Goal: Use online tool/utility: Utilize a website feature to perform a specific function

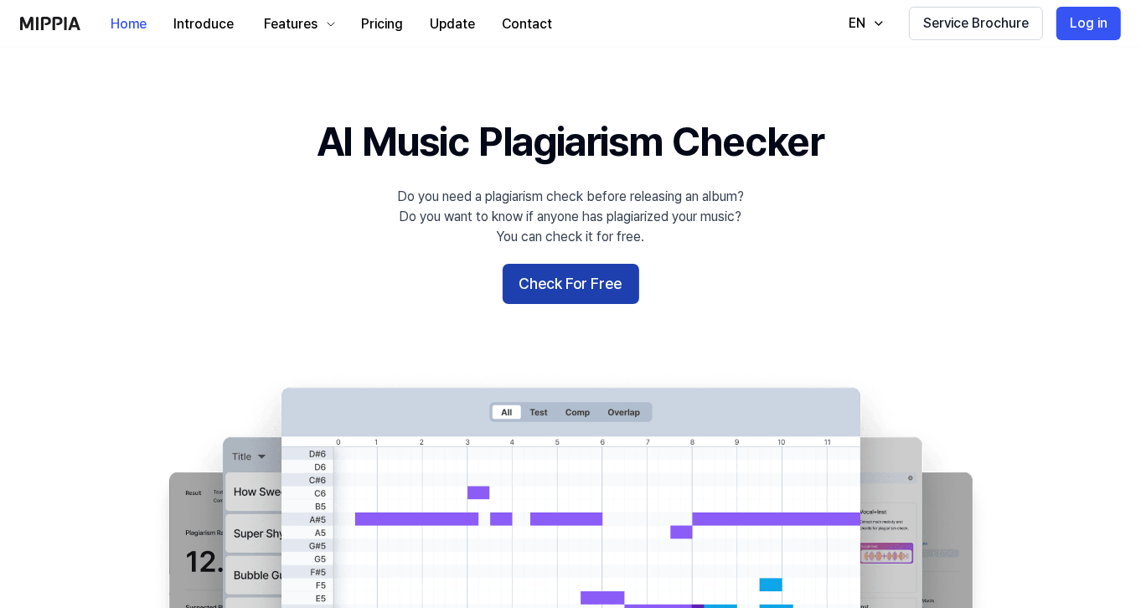
click at [617, 272] on button "Check For Free" at bounding box center [570, 284] width 137 height 40
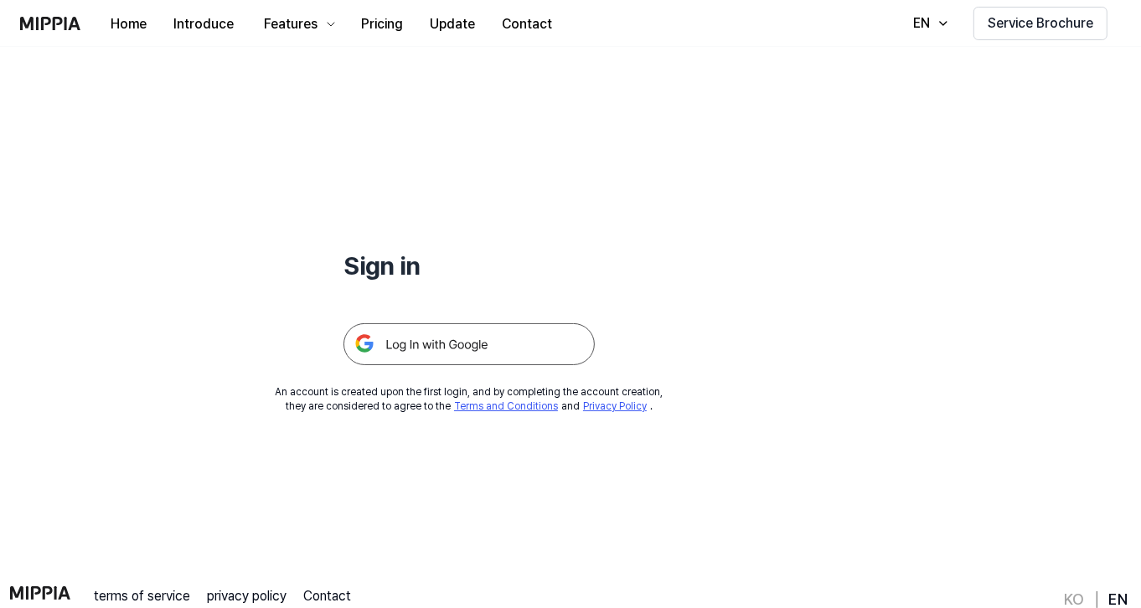
scroll to position [86, 0]
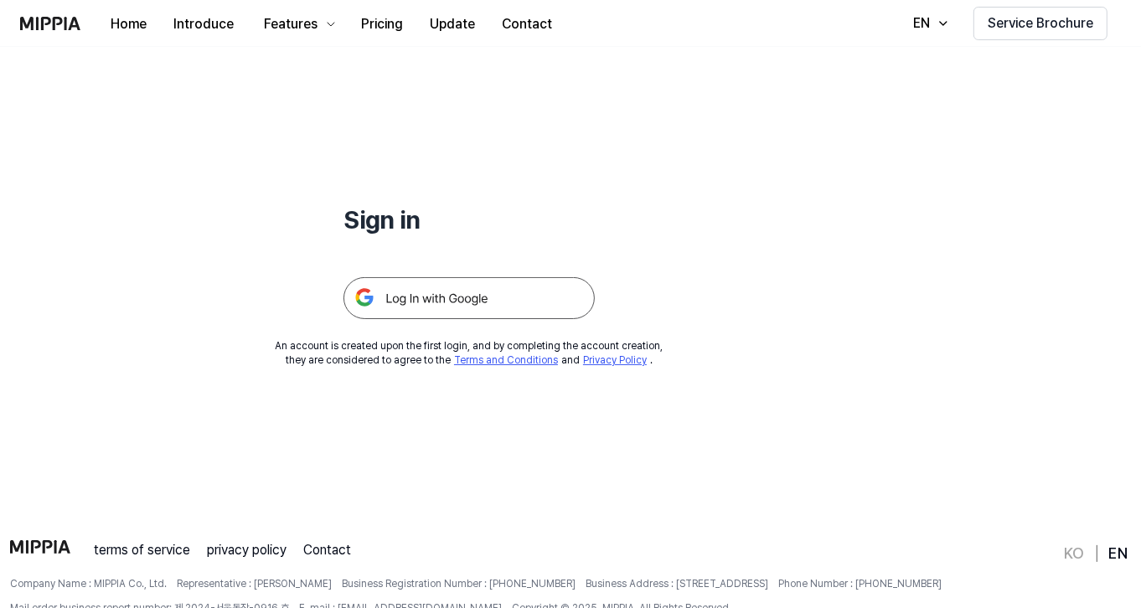
click at [476, 294] on img at bounding box center [468, 298] width 251 height 42
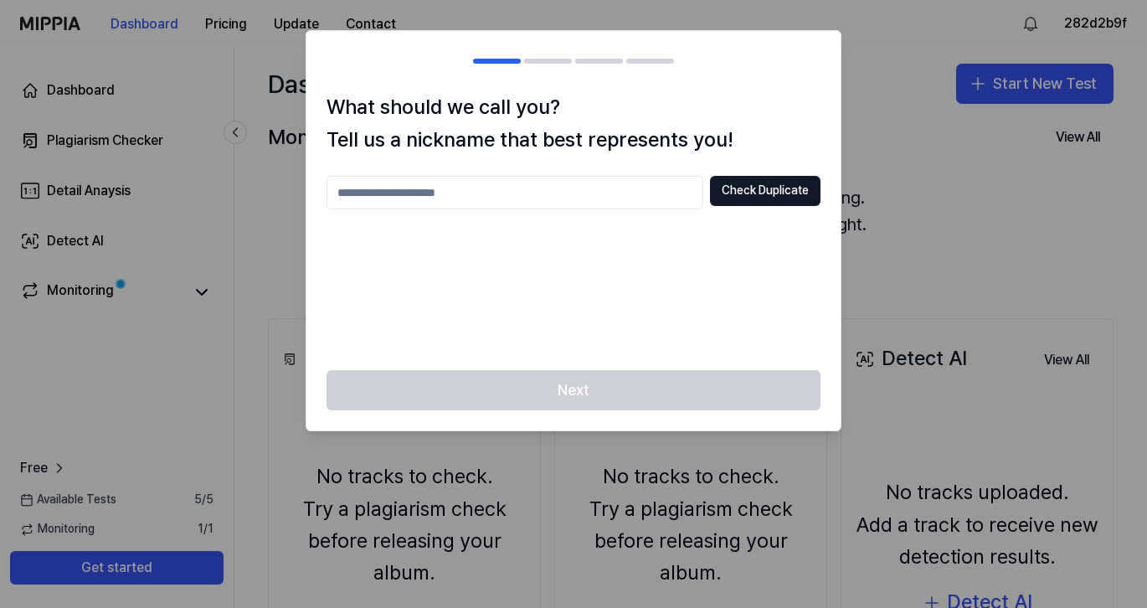
click at [565, 191] on input "text" at bounding box center [515, 192] width 377 height 33
type input "*********"
click at [778, 199] on button "Check Duplicate" at bounding box center [765, 191] width 111 height 30
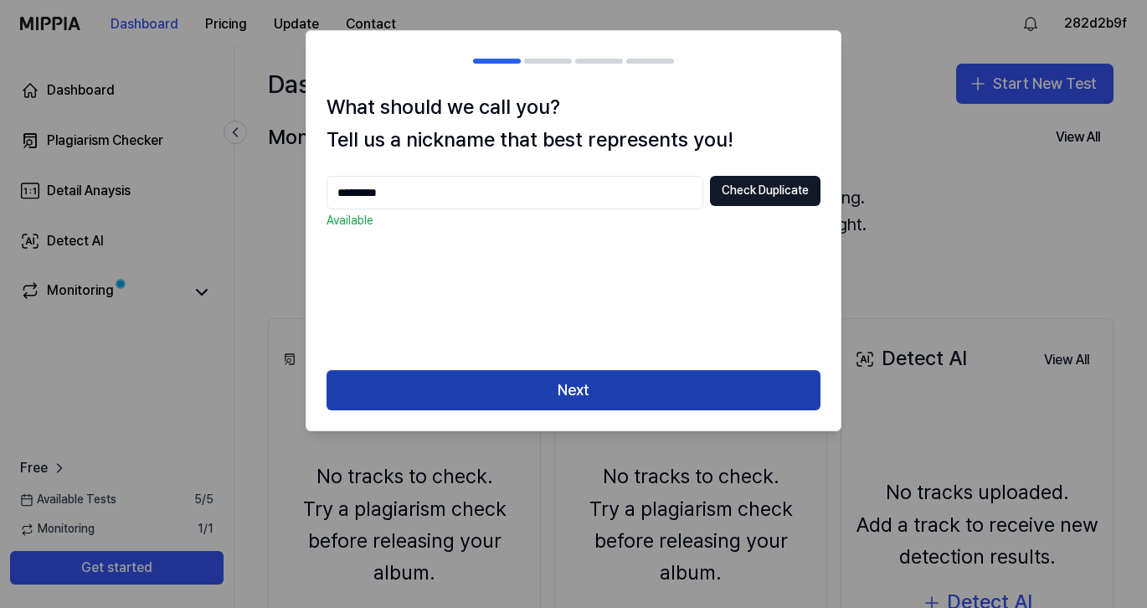
click at [667, 384] on button "Next" at bounding box center [574, 390] width 494 height 40
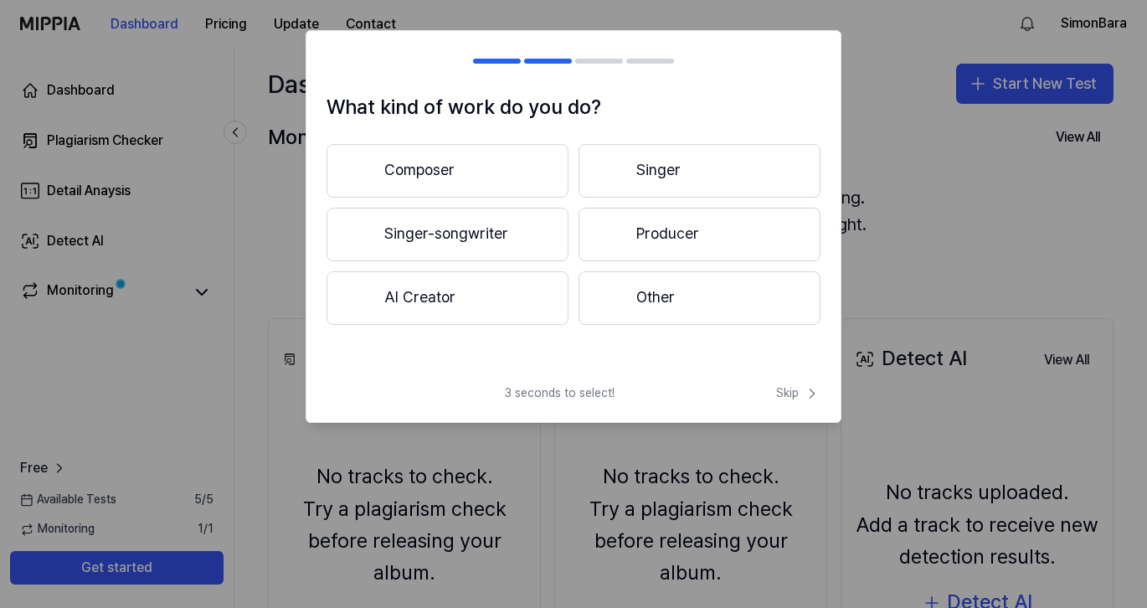
click at [507, 175] on button "Composer" at bounding box center [448, 171] width 242 height 54
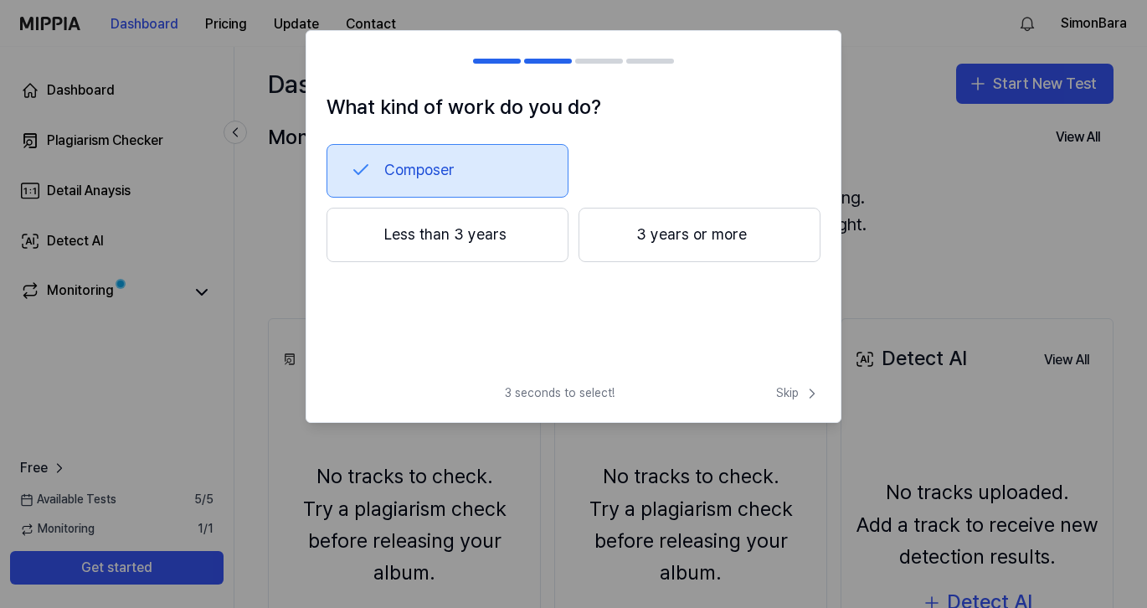
click at [600, 233] on button "3 years or more" at bounding box center [700, 235] width 242 height 55
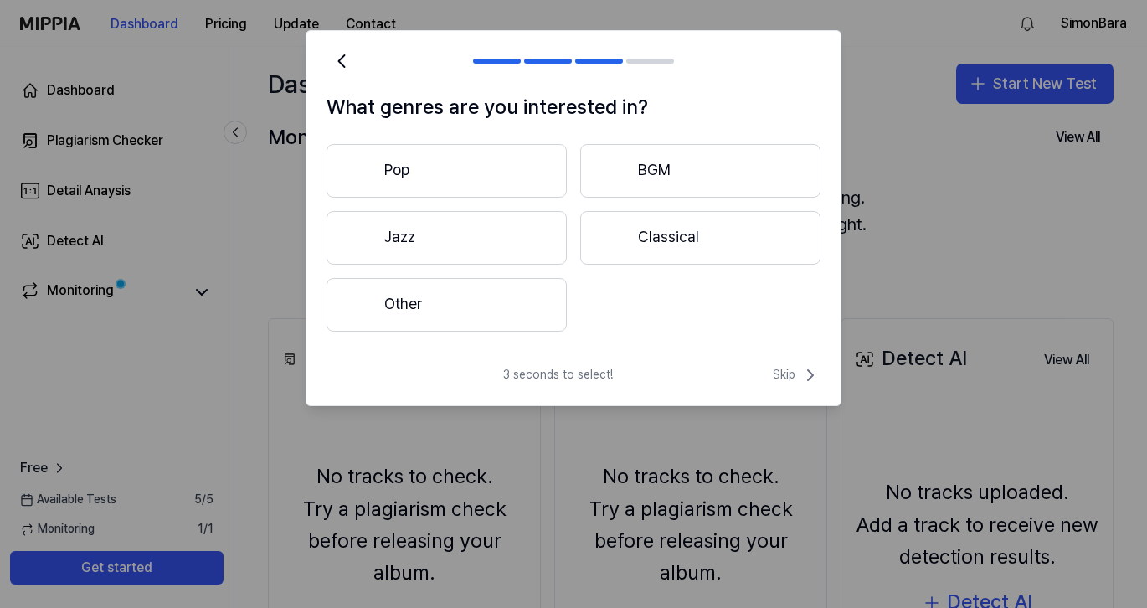
click at [500, 296] on button "Other" at bounding box center [447, 305] width 240 height 54
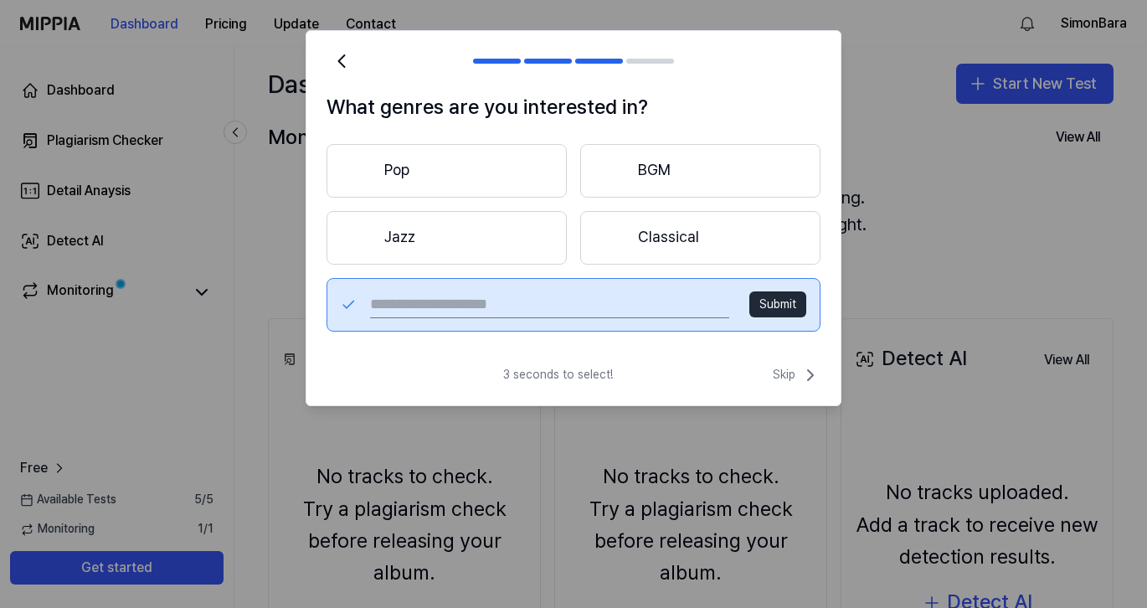
click at [479, 164] on button "Pop" at bounding box center [447, 171] width 240 height 54
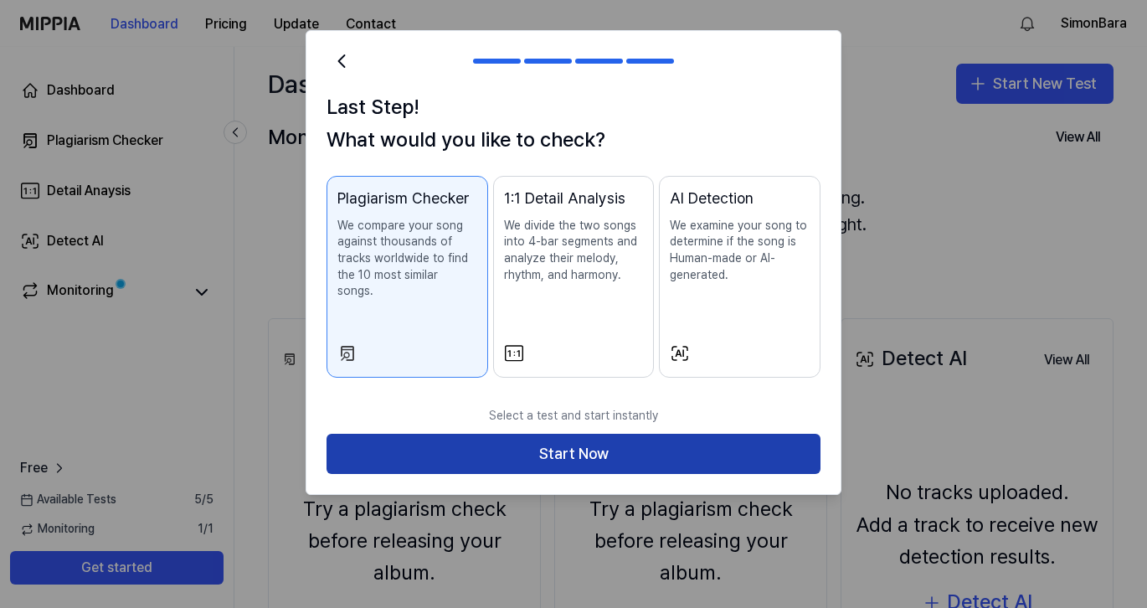
click at [620, 434] on button "Start Now" at bounding box center [574, 454] width 494 height 40
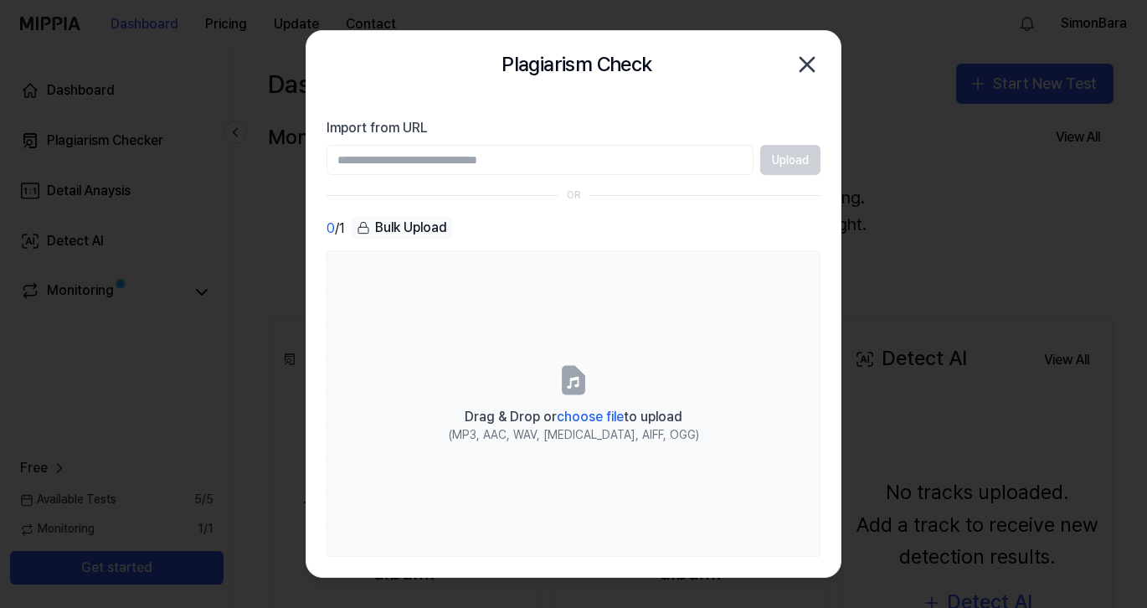
paste input "**********"
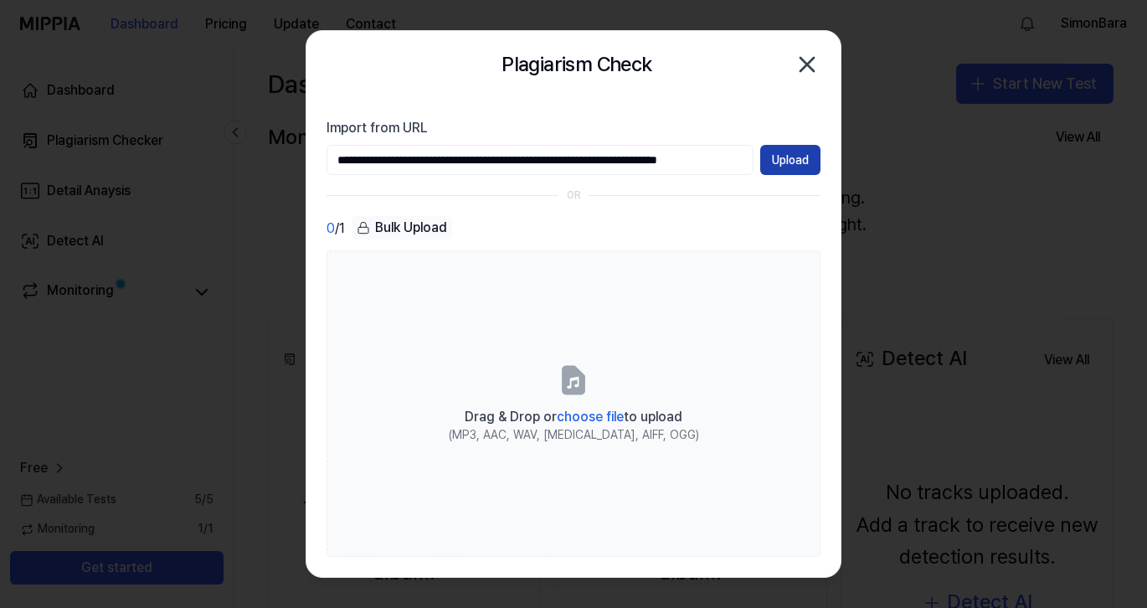
type input "**********"
click at [787, 158] on button "Upload" at bounding box center [790, 160] width 60 height 30
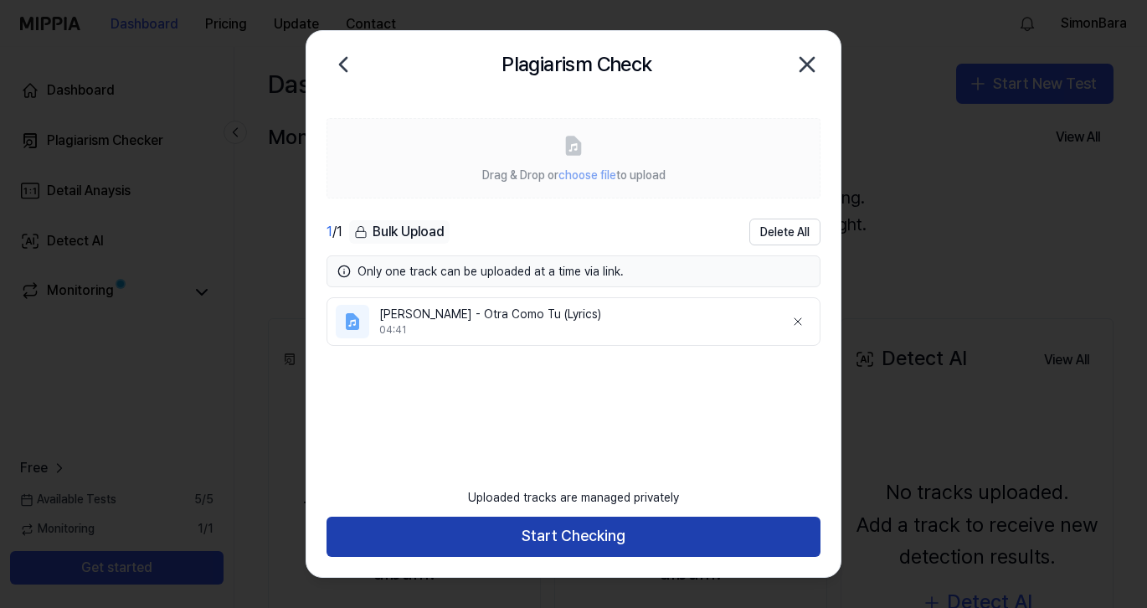
click at [646, 530] on button "Start Checking" at bounding box center [574, 537] width 494 height 40
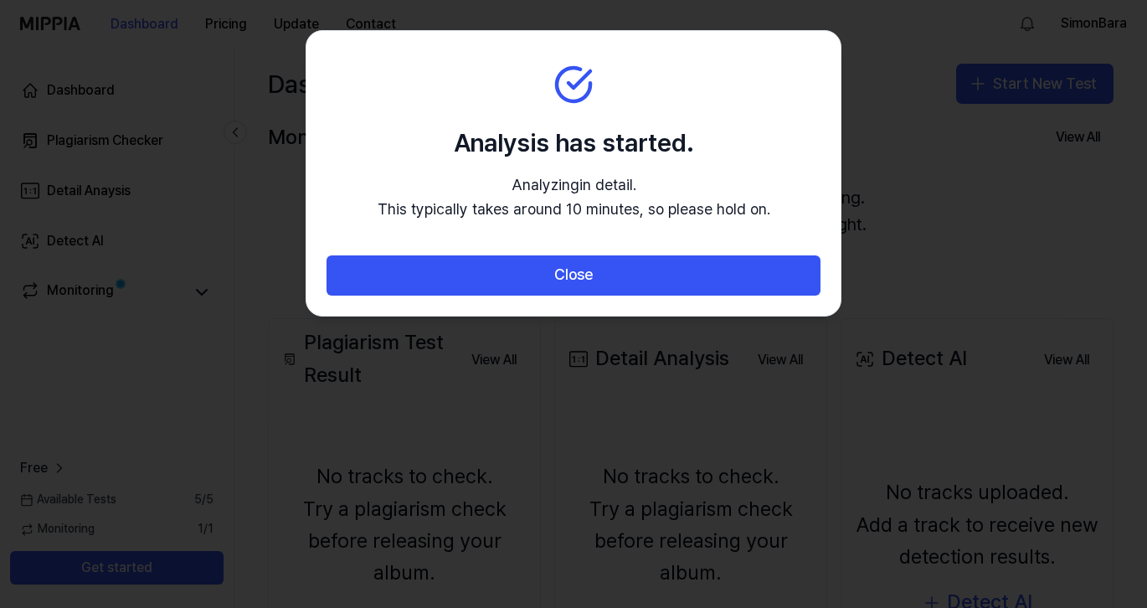
click at [646, 530] on div at bounding box center [573, 304] width 1147 height 608
